Goal: Understand process/instructions: Learn how to perform a task or action

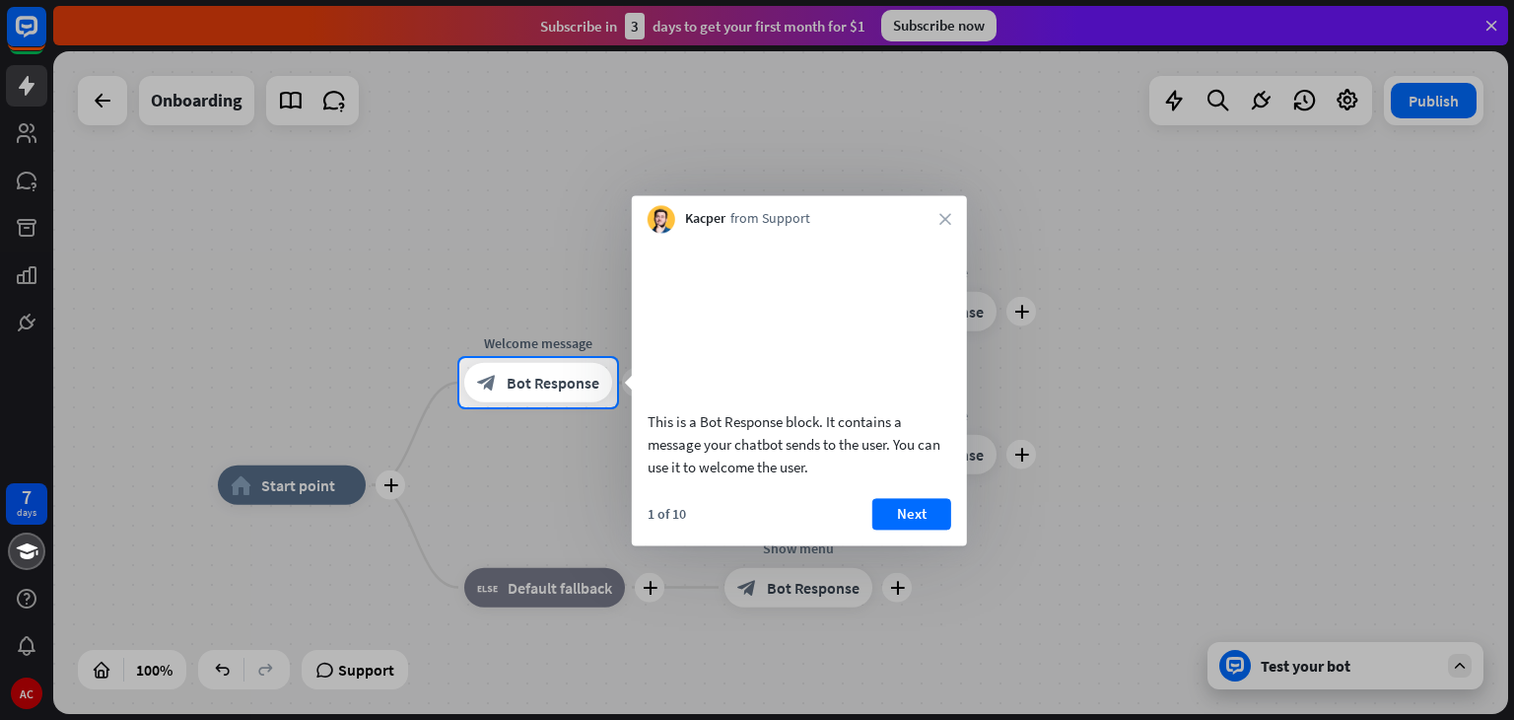
click at [913, 529] on button "Next" at bounding box center [912, 514] width 79 height 32
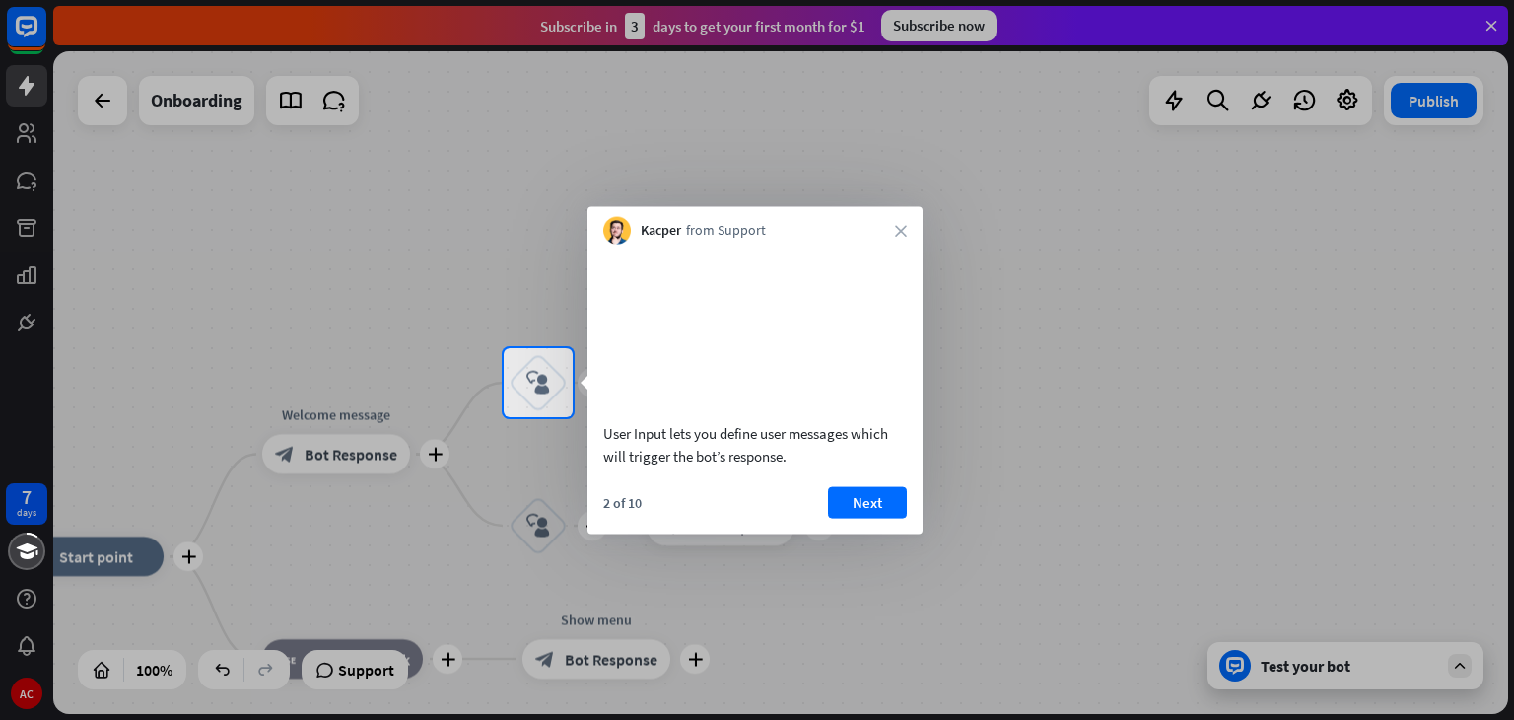
click at [882, 512] on button "Next" at bounding box center [867, 502] width 79 height 32
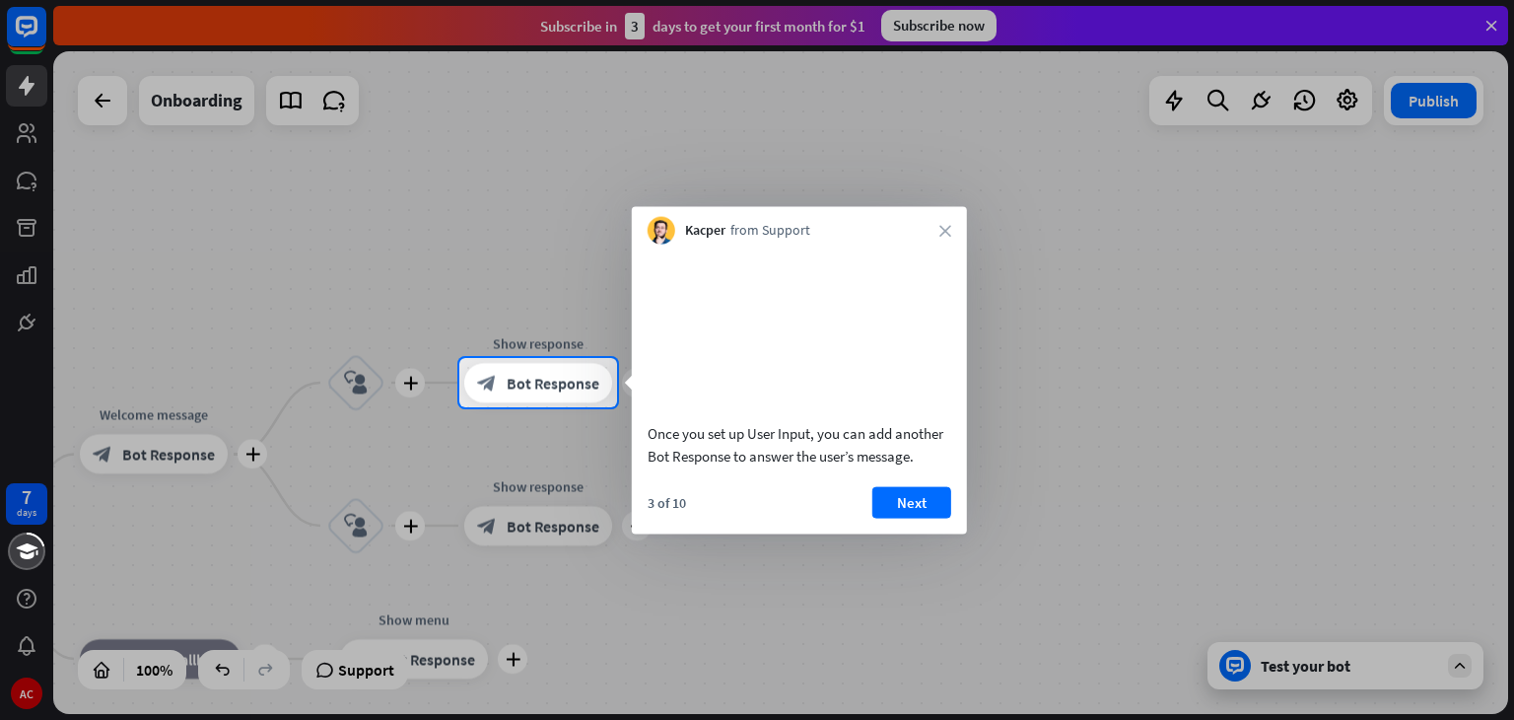
click at [899, 518] on button "Next" at bounding box center [912, 502] width 79 height 32
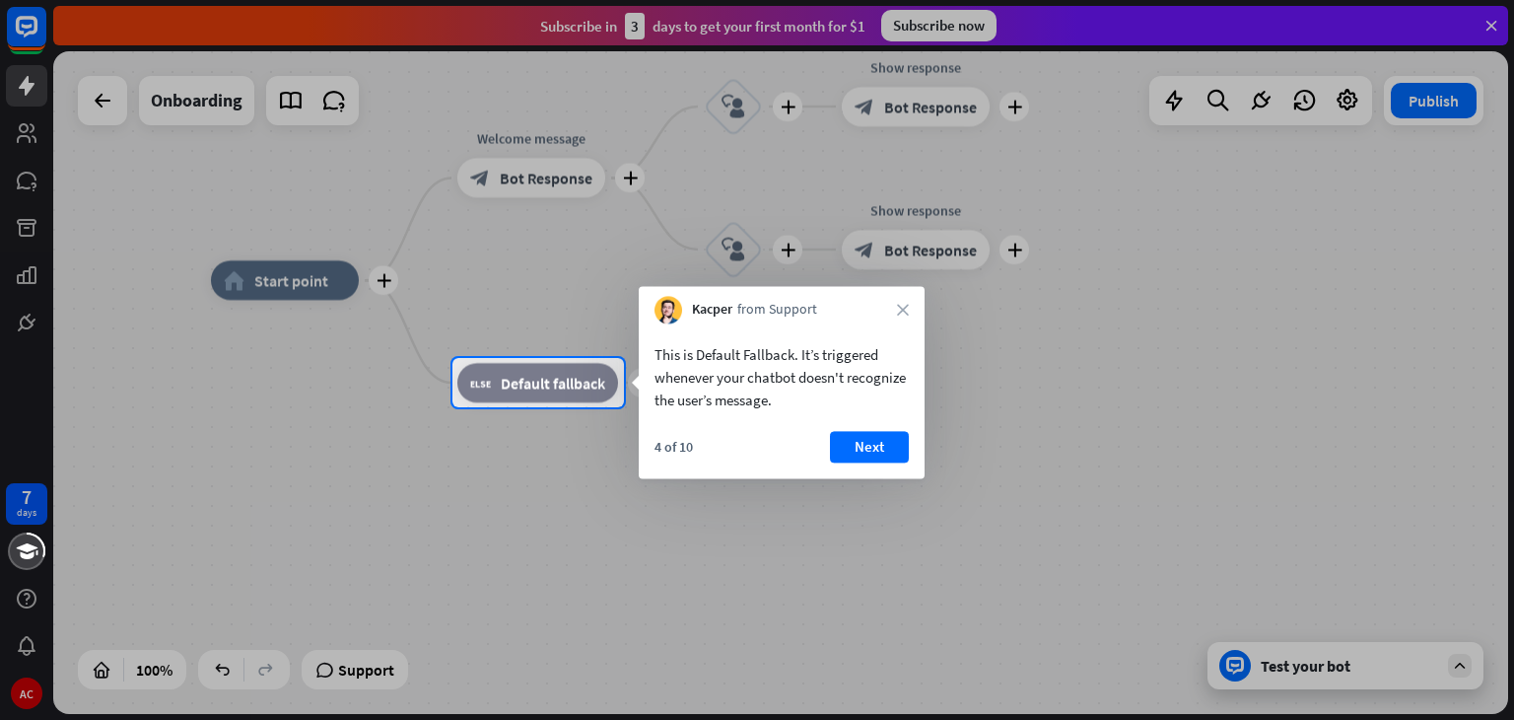
click at [866, 446] on button "Next" at bounding box center [869, 447] width 79 height 32
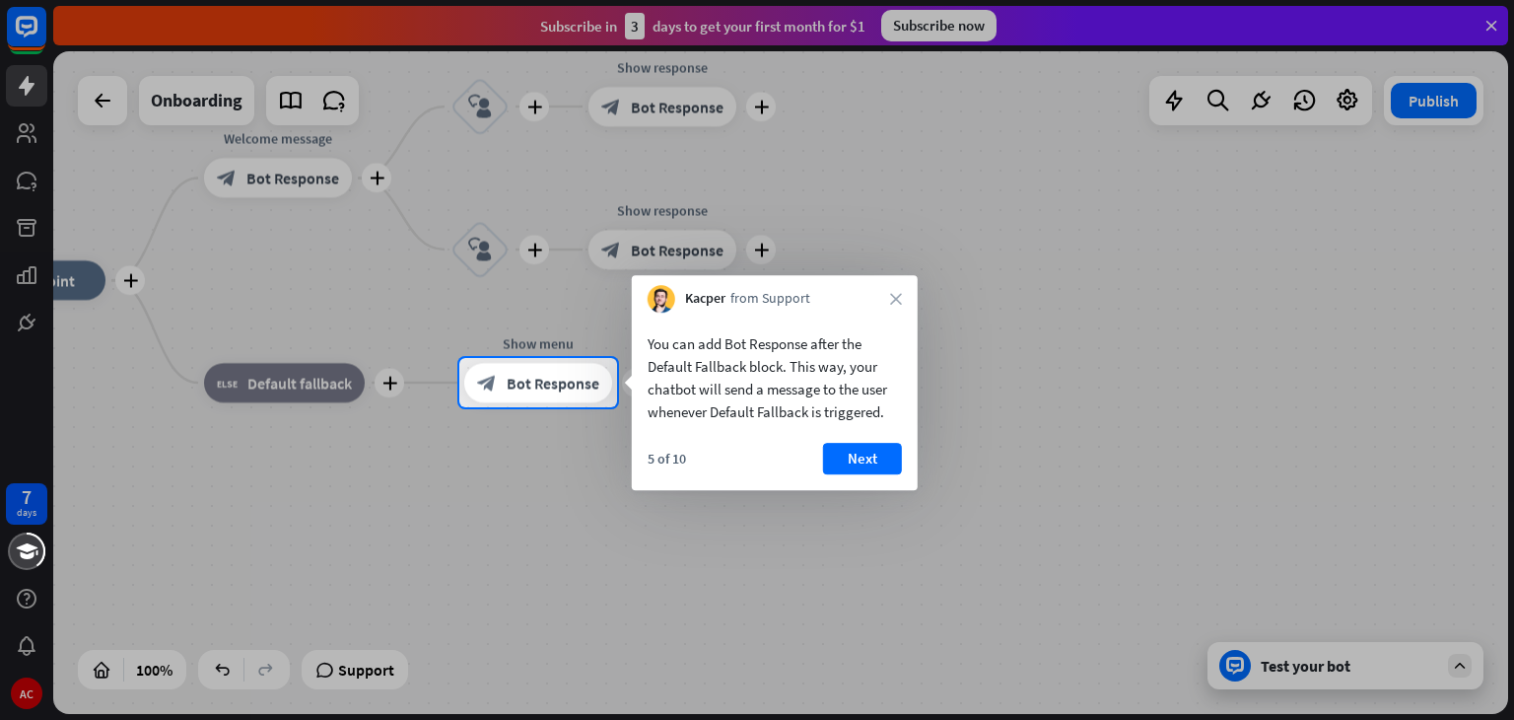
click at [879, 458] on button "Next" at bounding box center [862, 459] width 79 height 32
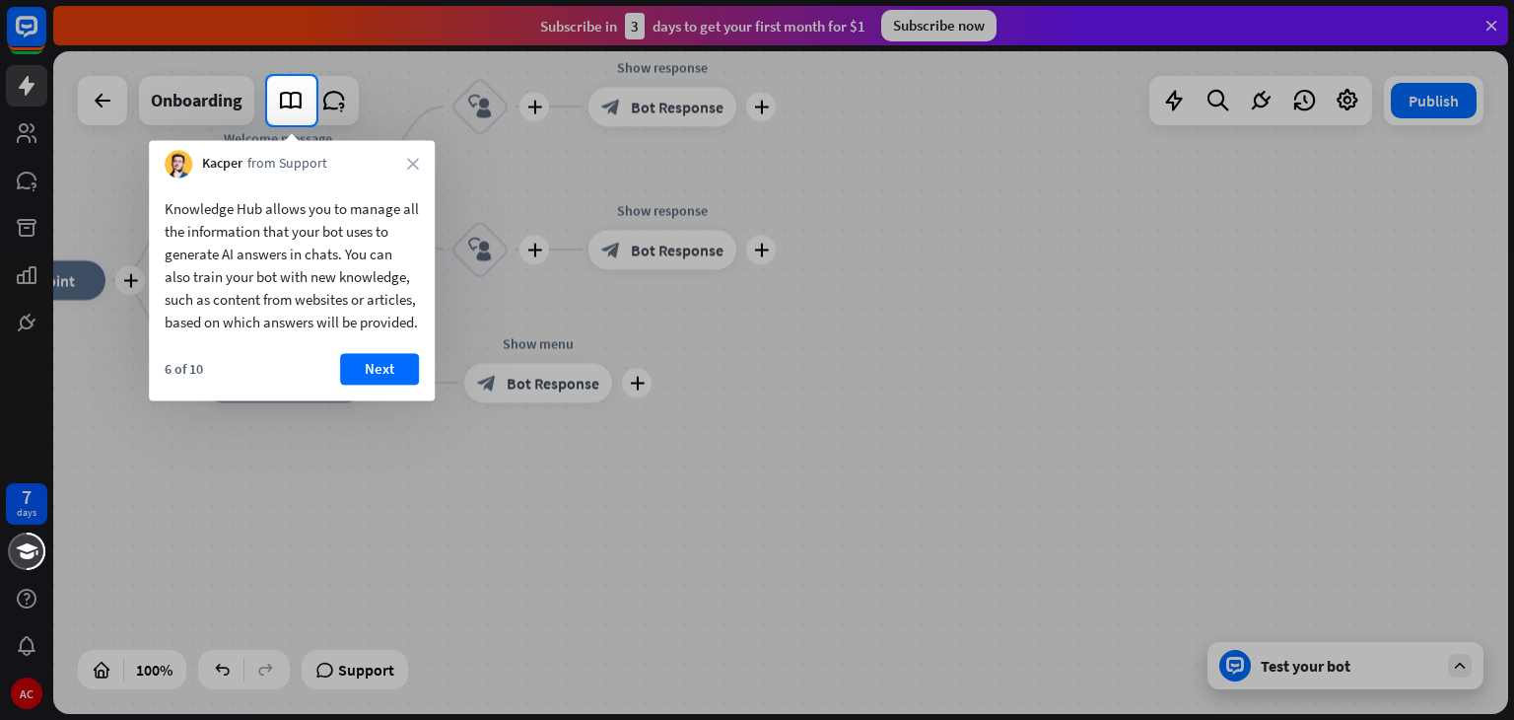
click at [377, 385] on button "Next" at bounding box center [379, 369] width 79 height 32
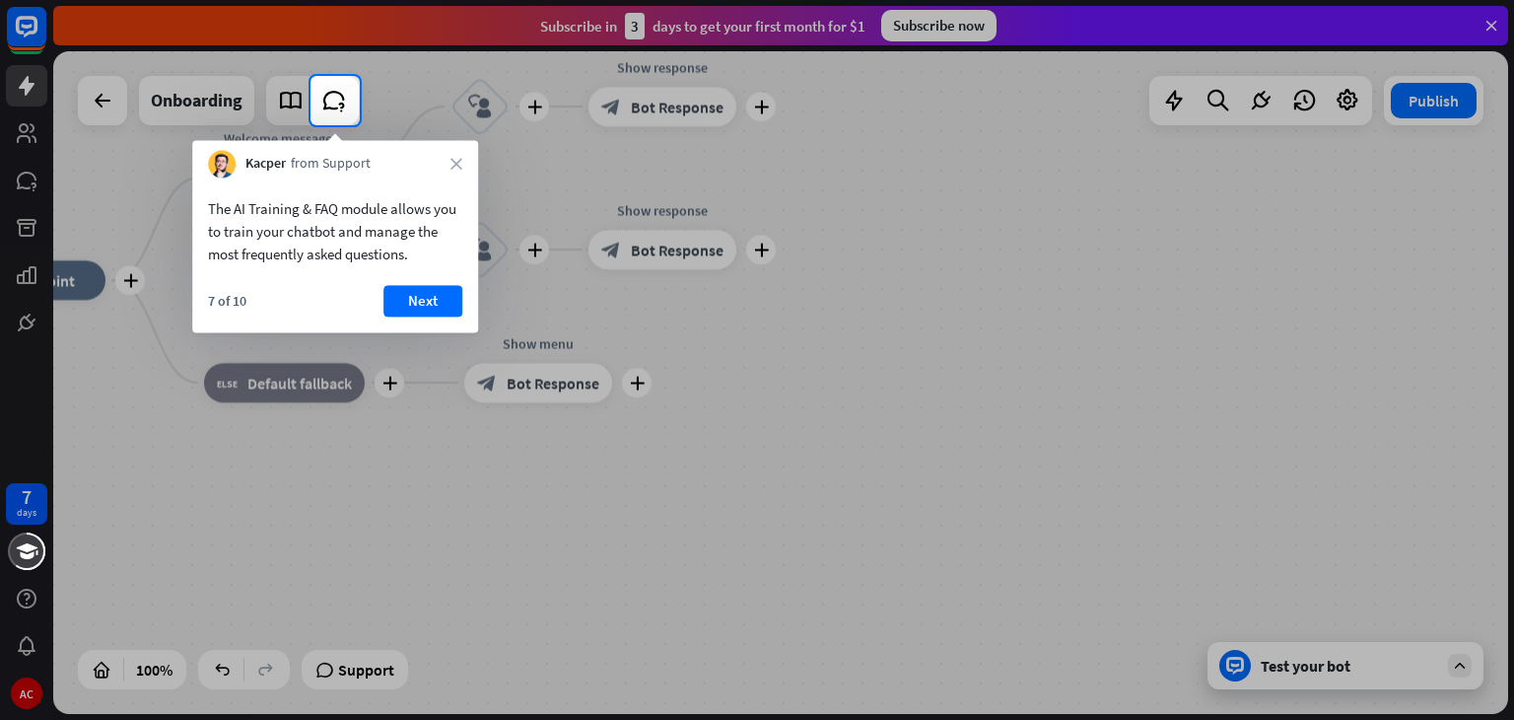
click at [403, 309] on button "Next" at bounding box center [423, 301] width 79 height 32
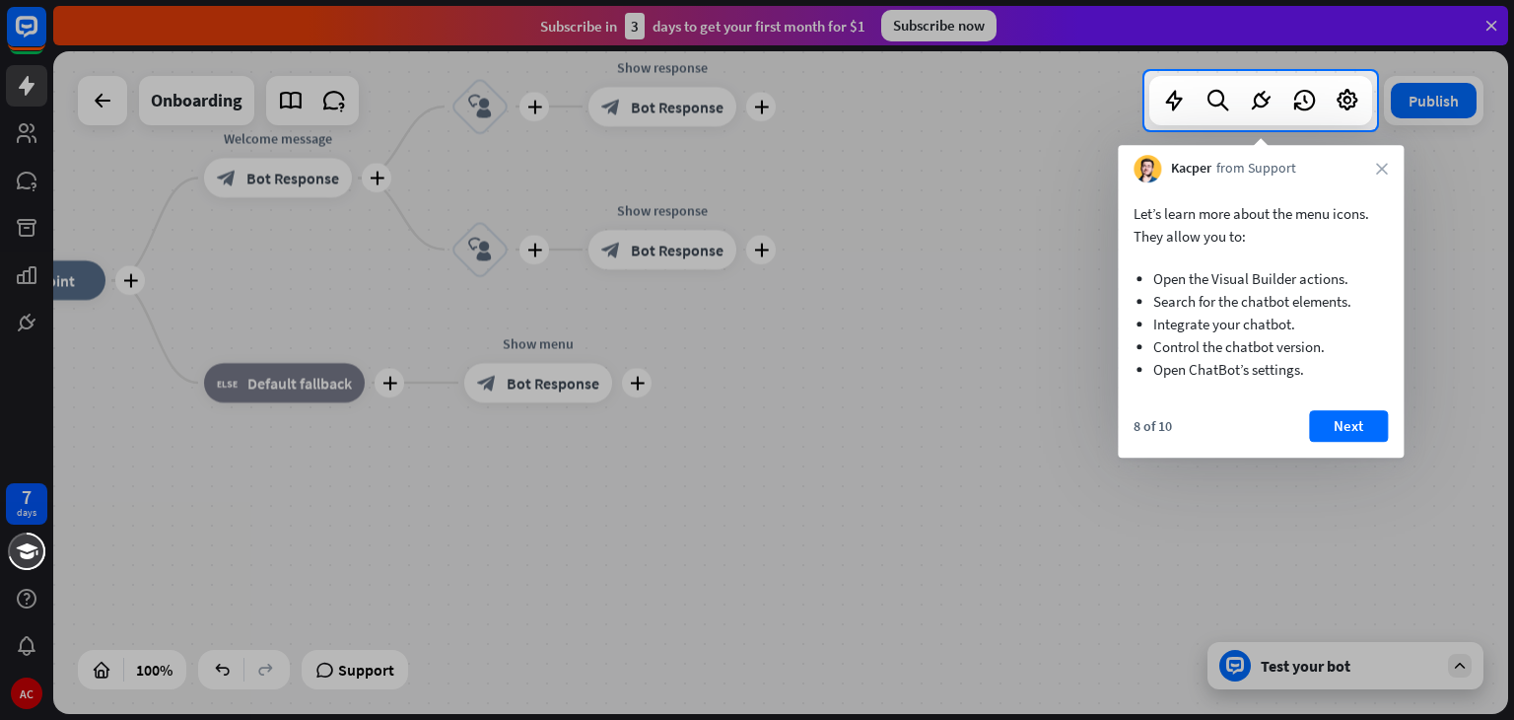
click at [1332, 427] on button "Next" at bounding box center [1348, 426] width 79 height 32
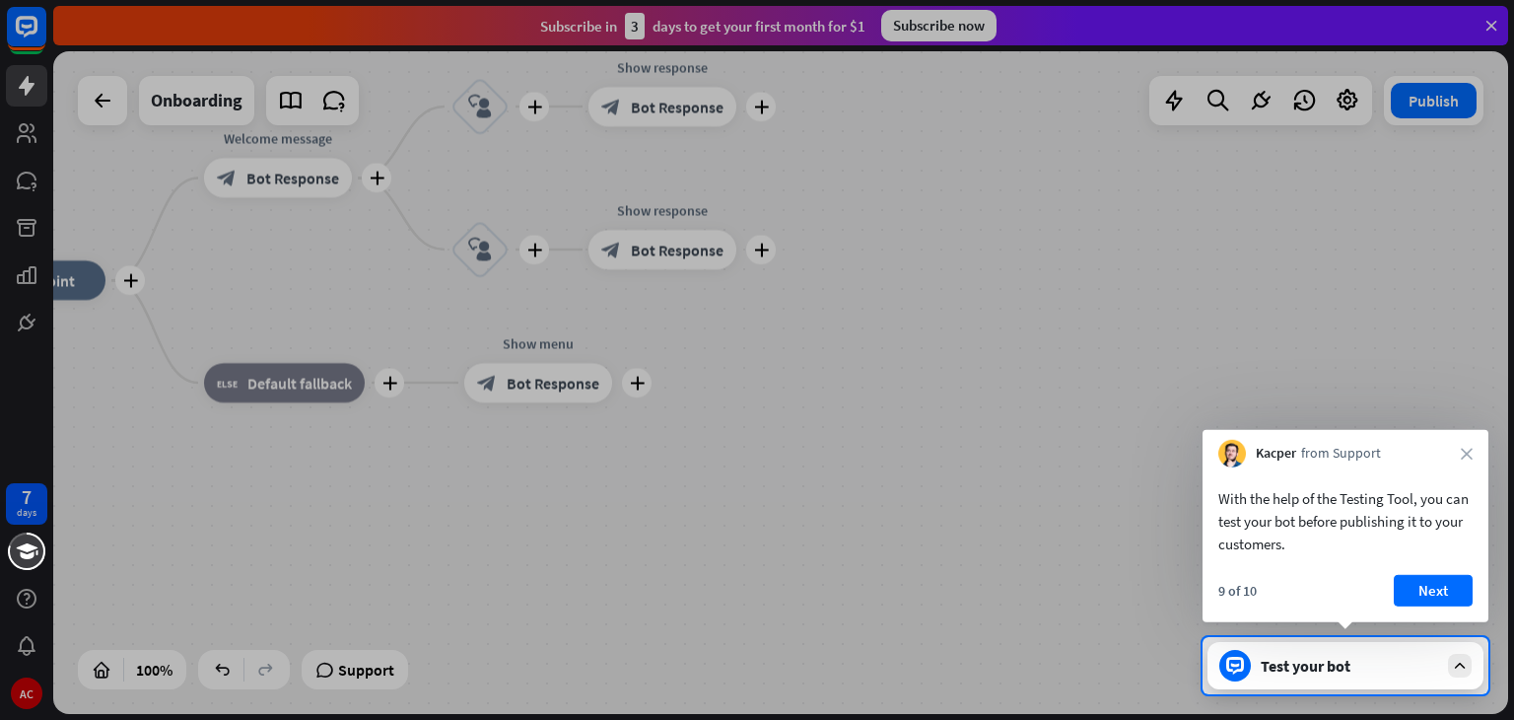
click at [1442, 589] on button "Next" at bounding box center [1433, 591] width 79 height 32
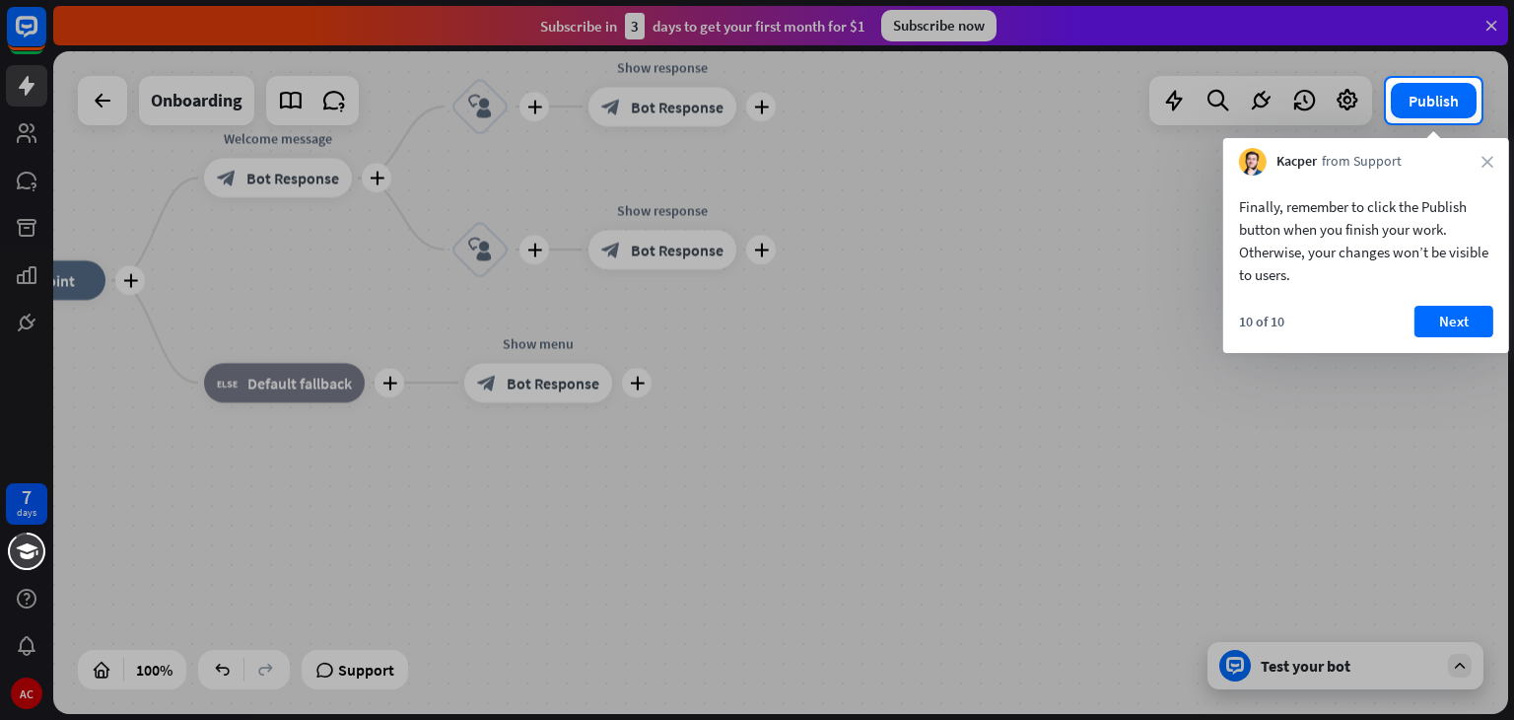
click at [1451, 319] on button "Next" at bounding box center [1454, 322] width 79 height 32
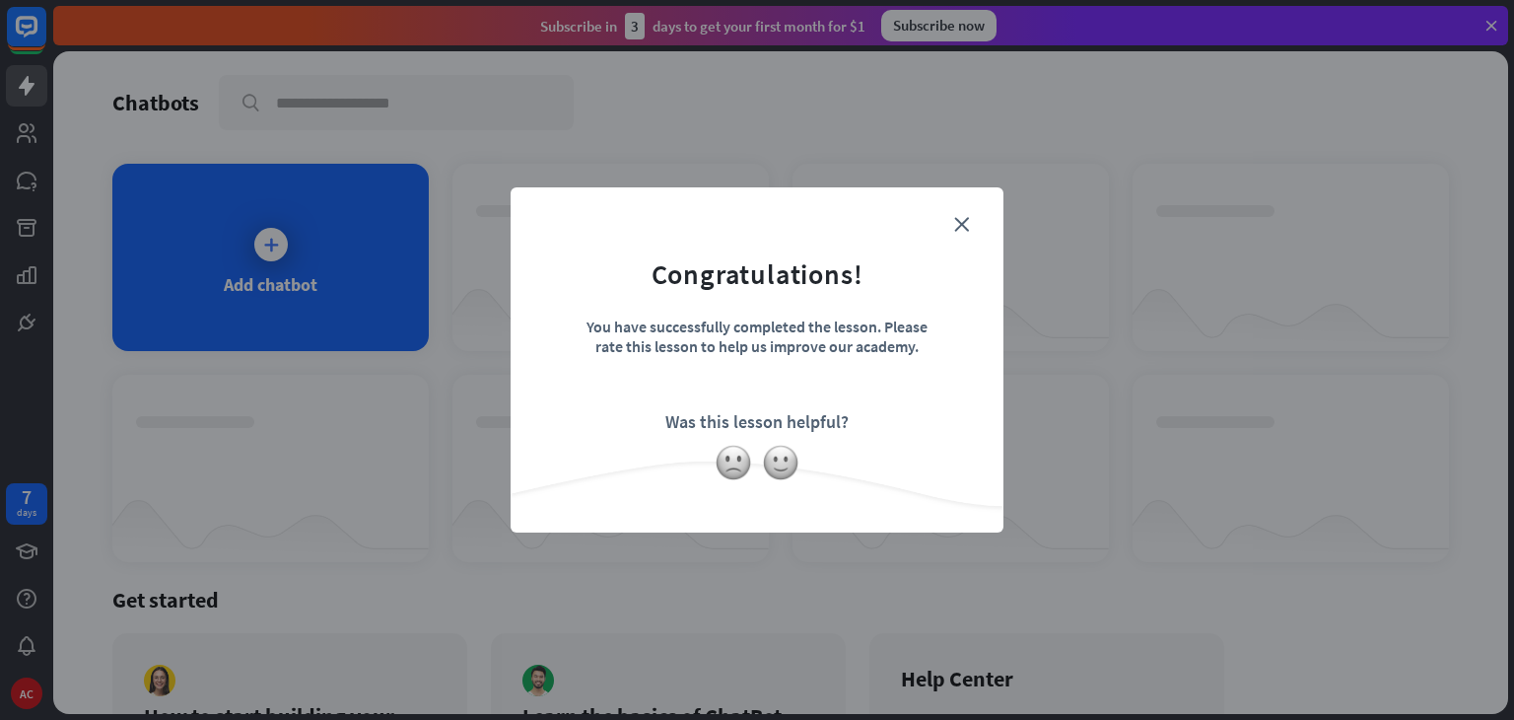
click at [965, 224] on icon "close" at bounding box center [961, 224] width 15 height 15
